Goal: Find specific page/section

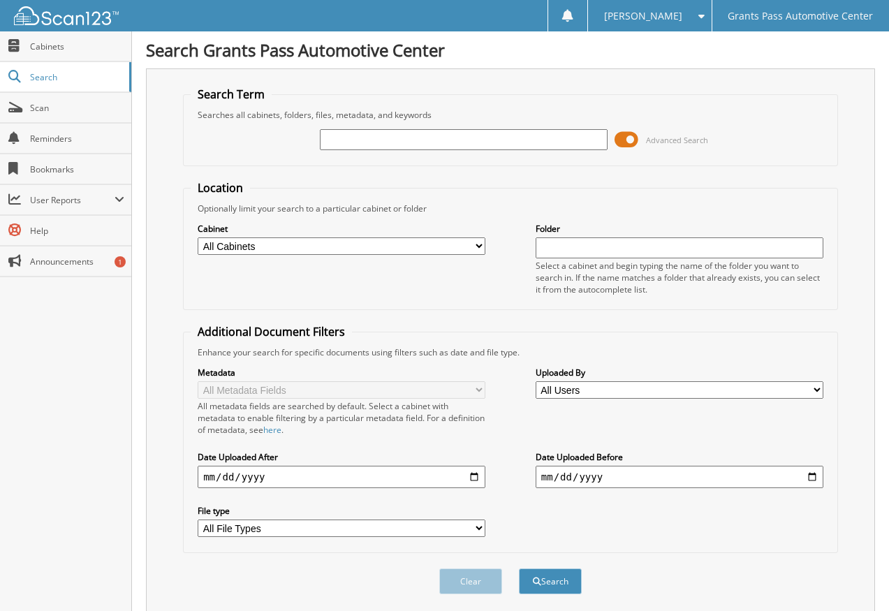
click at [409, 138] on input "text" at bounding box center [464, 139] width 288 height 21
type input "79715"
click at [519, 568] on button "Search" at bounding box center [550, 581] width 63 height 26
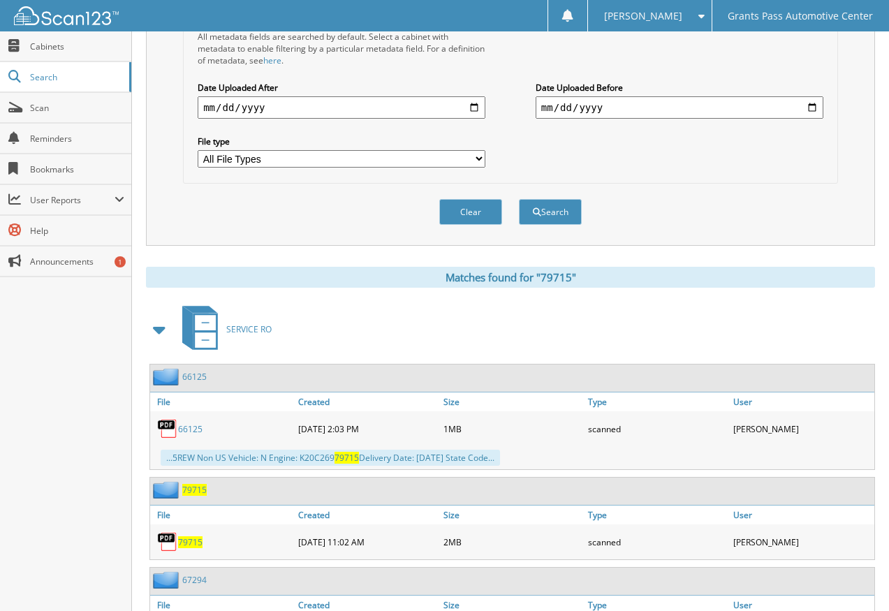
scroll to position [474, 0]
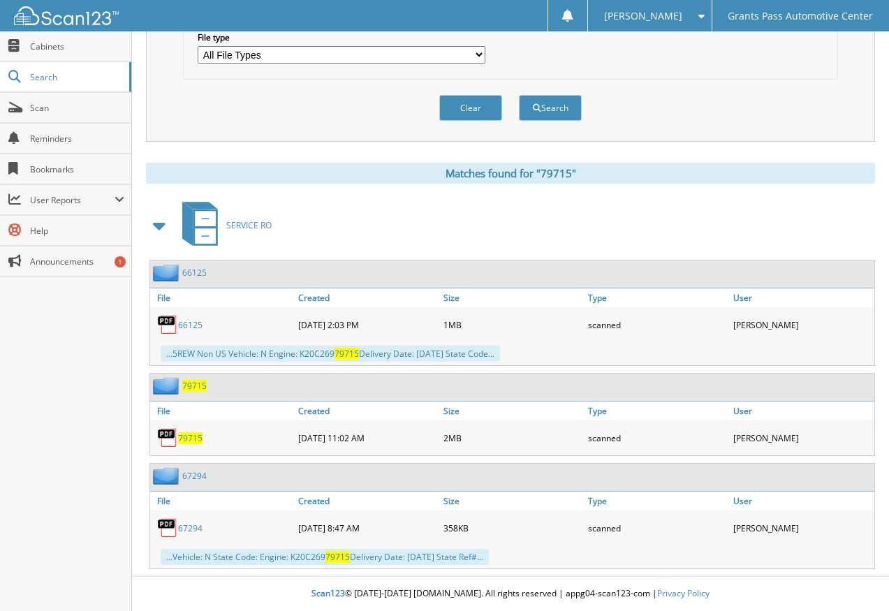
click at [195, 439] on span "79715" at bounding box center [190, 438] width 24 height 12
